Goal: Task Accomplishment & Management: Manage account settings

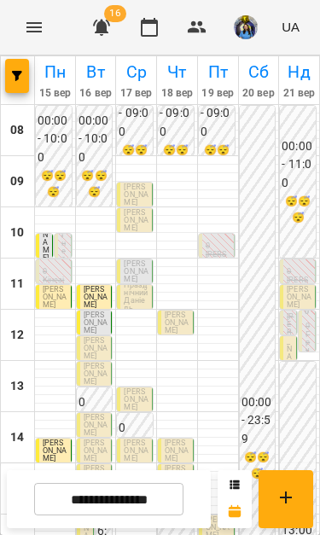
scroll to position [98, 0]
click at [97, 336] on span "[PERSON_NAME]" at bounding box center [96, 348] width 24 height 24
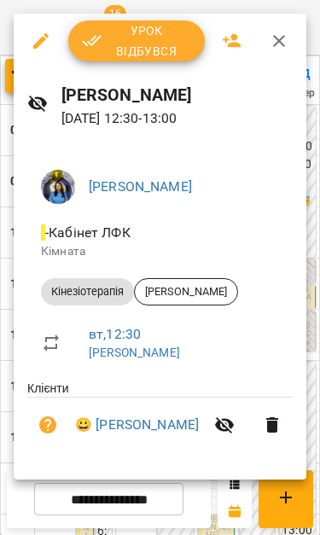
click at [117, 24] on span "Урок відбувся" at bounding box center [136, 40] width 109 height 41
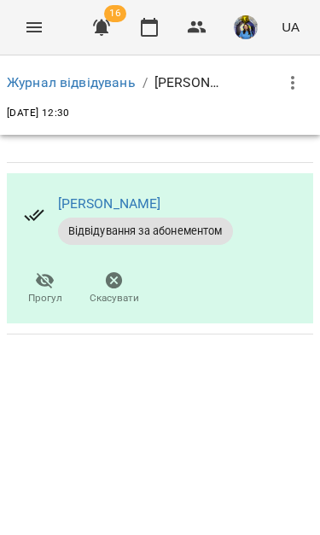
click at [22, 29] on button "Menu" at bounding box center [34, 27] width 41 height 41
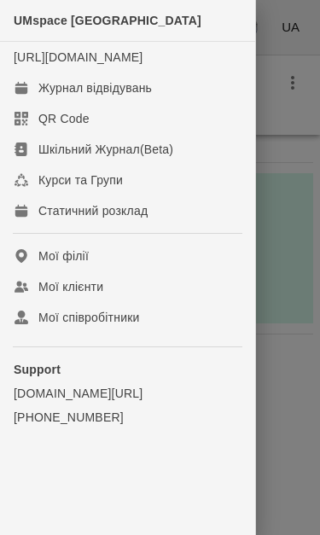
click at [67, 96] on div "Журнал відвідувань" at bounding box center [94, 87] width 113 height 17
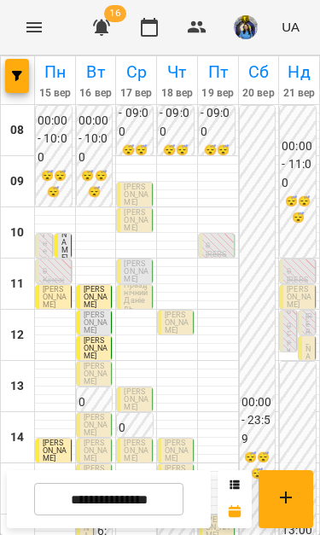
scroll to position [88, 0]
click at [84, 362] on span "[PERSON_NAME]" at bounding box center [96, 374] width 24 height 24
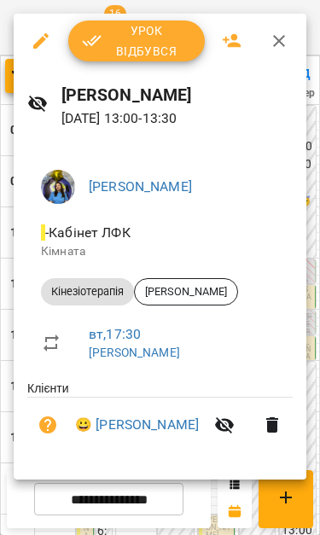
click at [112, 36] on span "Урок відбувся" at bounding box center [136, 40] width 109 height 41
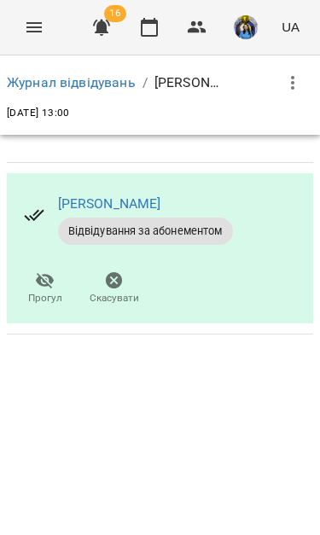
click at [15, 26] on button "Menu" at bounding box center [34, 27] width 41 height 41
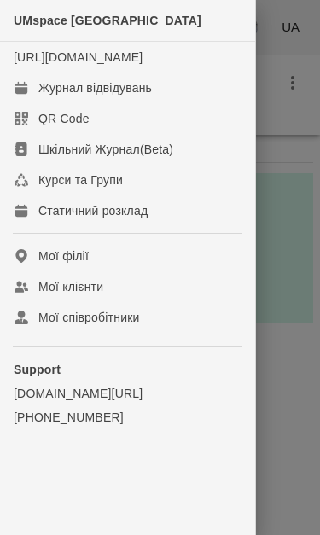
click at [49, 96] on div "Журнал відвідувань" at bounding box center [94, 87] width 113 height 17
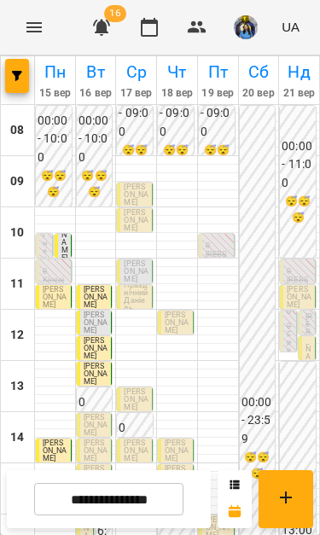
scroll to position [235, 0]
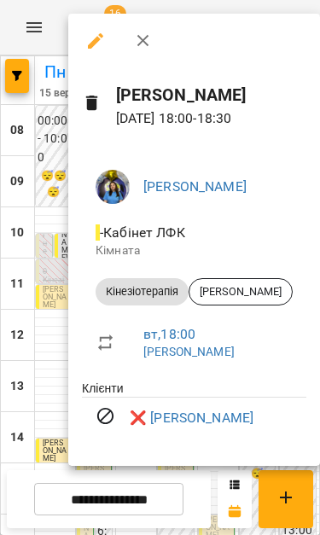
click at [34, 263] on div at bounding box center [160, 267] width 320 height 535
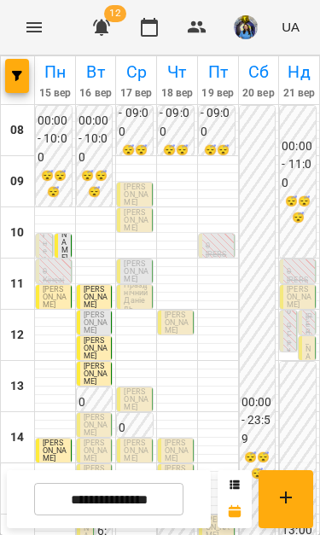
scroll to position [193, 0]
click at [109, 32] on icon "button" at bounding box center [101, 28] width 17 height 16
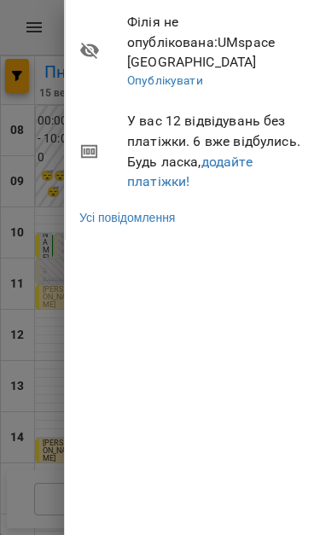
click at [44, 60] on div at bounding box center [160, 267] width 320 height 535
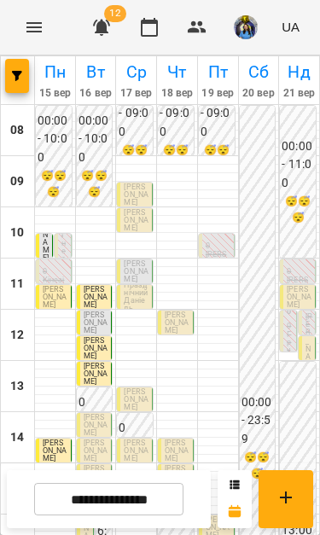
click at [98, 27] on icon "button" at bounding box center [101, 28] width 17 height 16
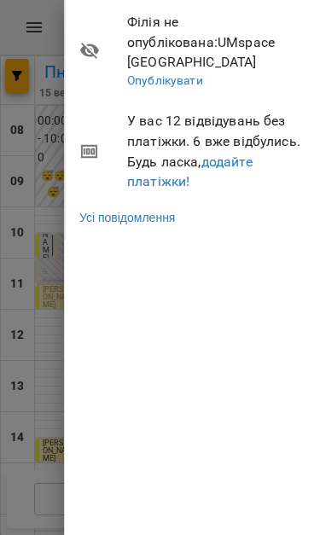
click at [58, 52] on div at bounding box center [160, 267] width 320 height 535
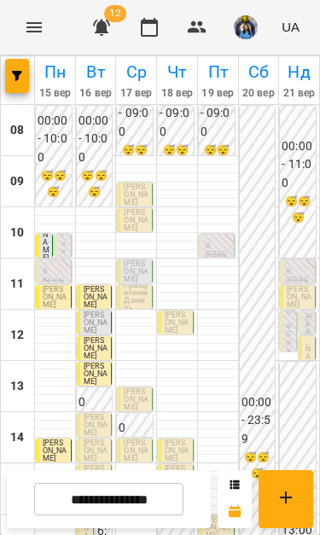
click at [28, 23] on icon "Menu" at bounding box center [33, 27] width 15 height 10
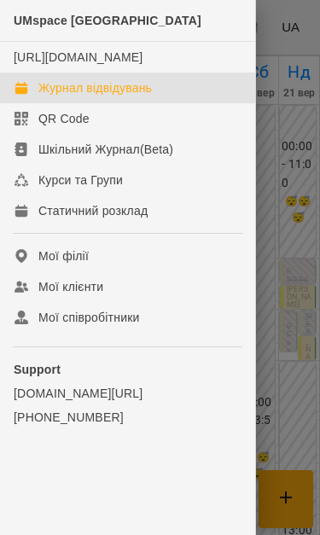
click at [287, 405] on div at bounding box center [160, 267] width 320 height 535
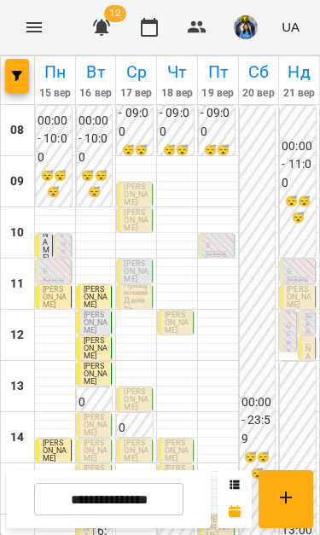
scroll to position [0, 0]
